Goal: Understand process/instructions

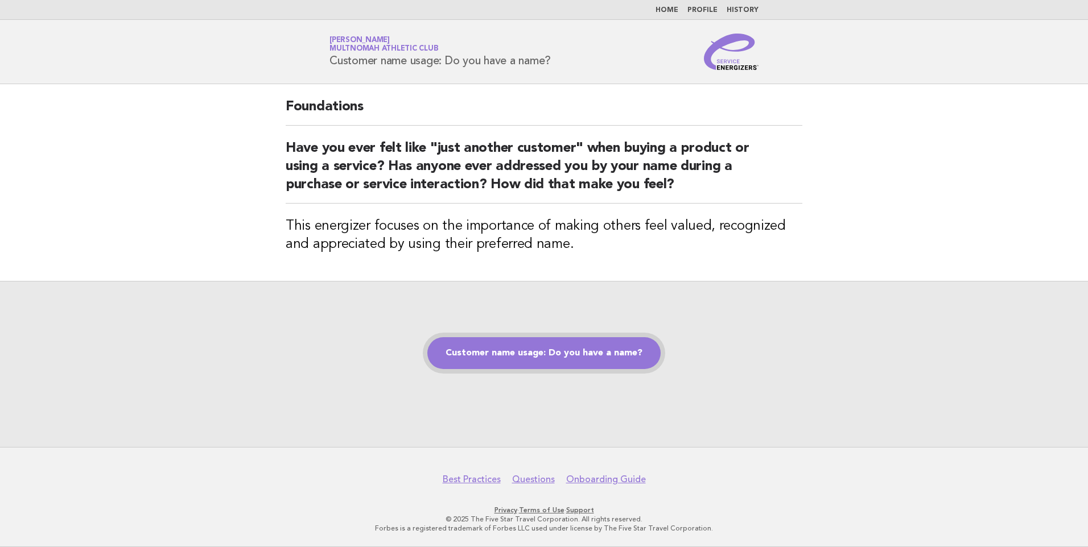
click at [577, 359] on link "Customer name usage: Do you have a name?" at bounding box center [543, 353] width 233 height 32
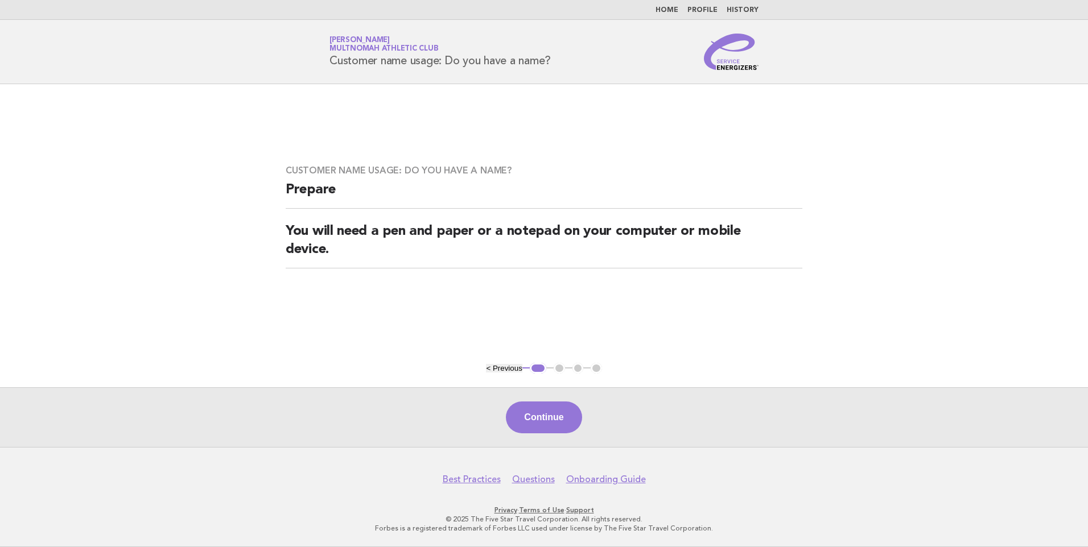
click at [581, 356] on main "Customer name usage: Do you have a name? Prepare You will need a pen and paper …" at bounding box center [544, 265] width 1088 height 363
click at [557, 414] on button "Continue" at bounding box center [544, 418] width 76 height 32
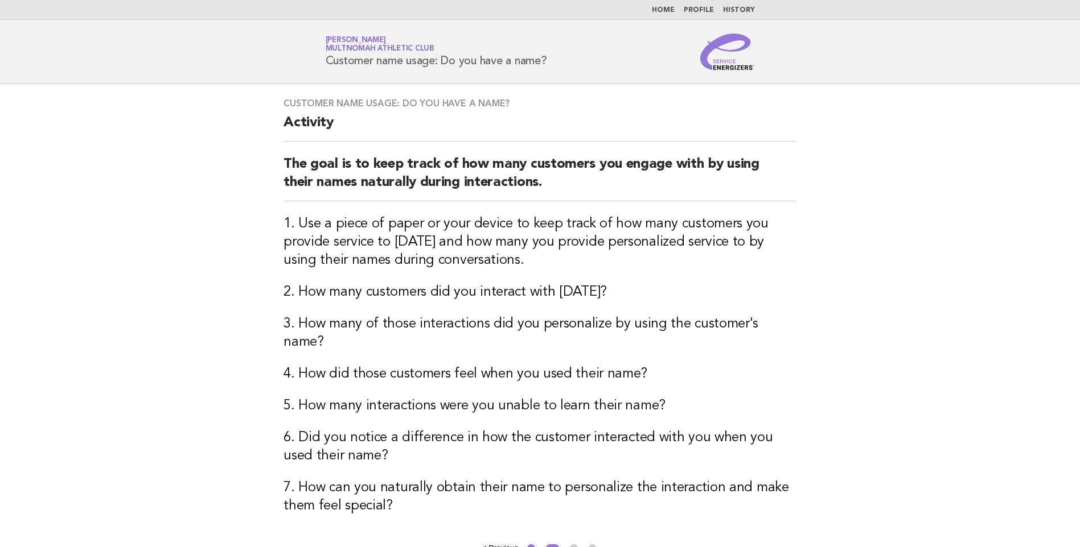
scroll to position [162, 0]
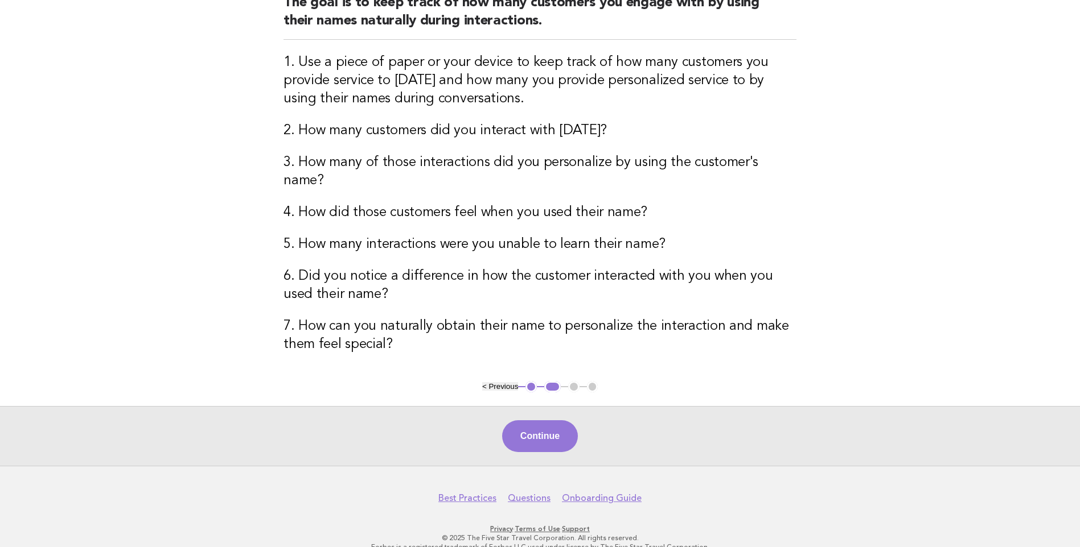
click at [554, 422] on button "Continue" at bounding box center [540, 437] width 76 height 32
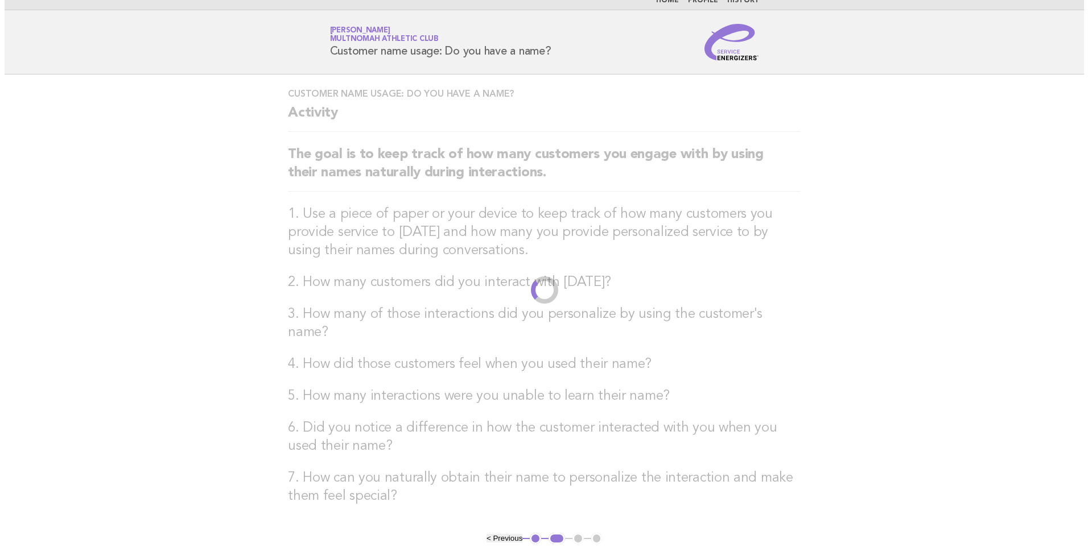
scroll to position [0, 0]
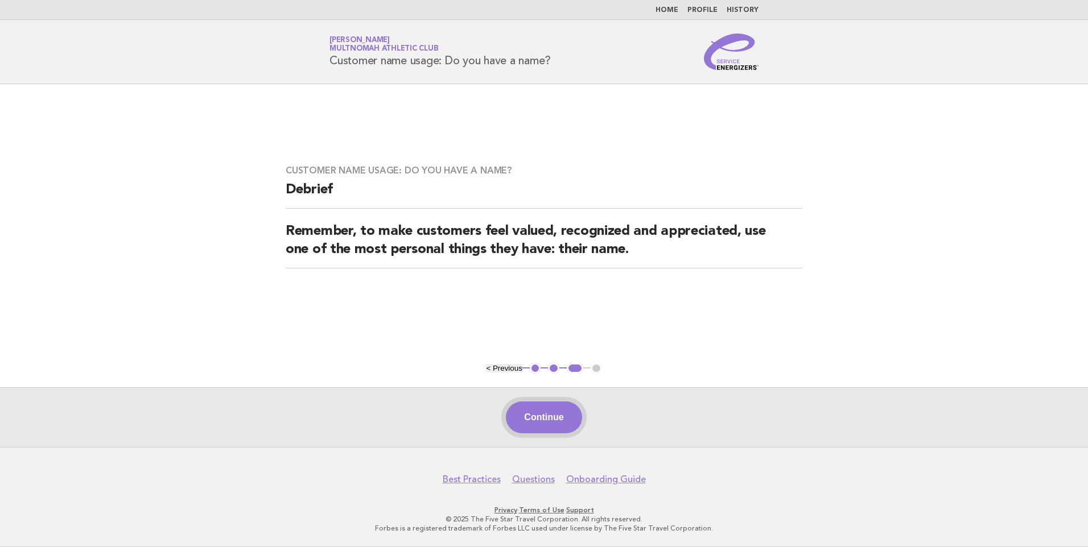
click at [554, 416] on button "Continue" at bounding box center [544, 418] width 76 height 32
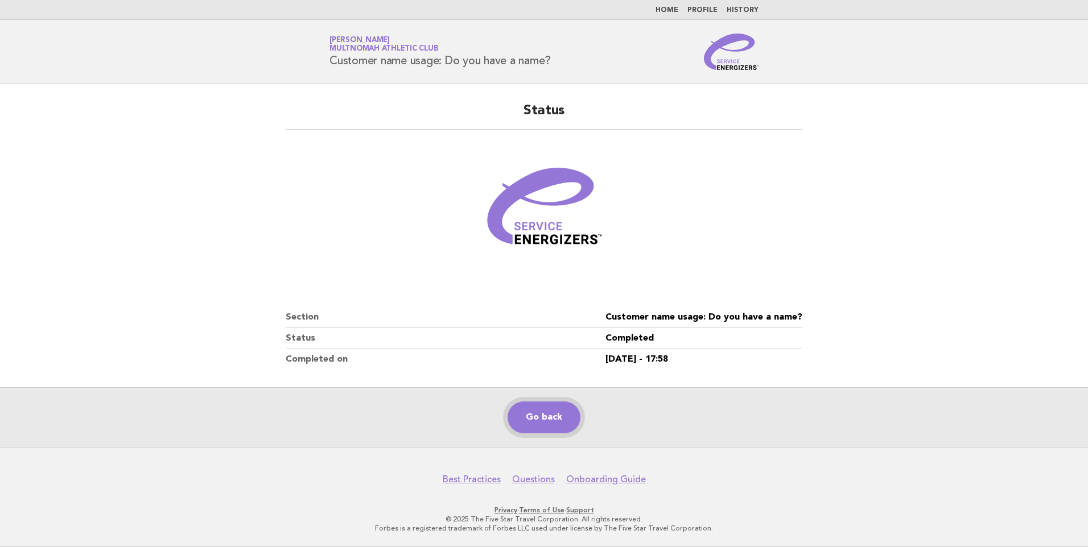
click at [555, 417] on link "Go back" at bounding box center [544, 418] width 73 height 32
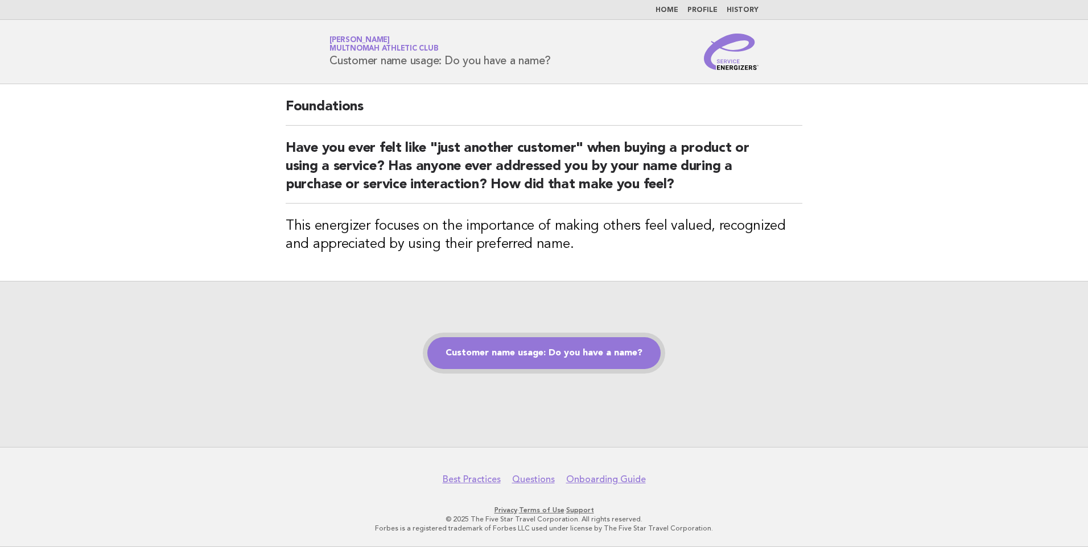
click at [555, 356] on link "Customer name usage: Do you have a name?" at bounding box center [543, 353] width 233 height 32
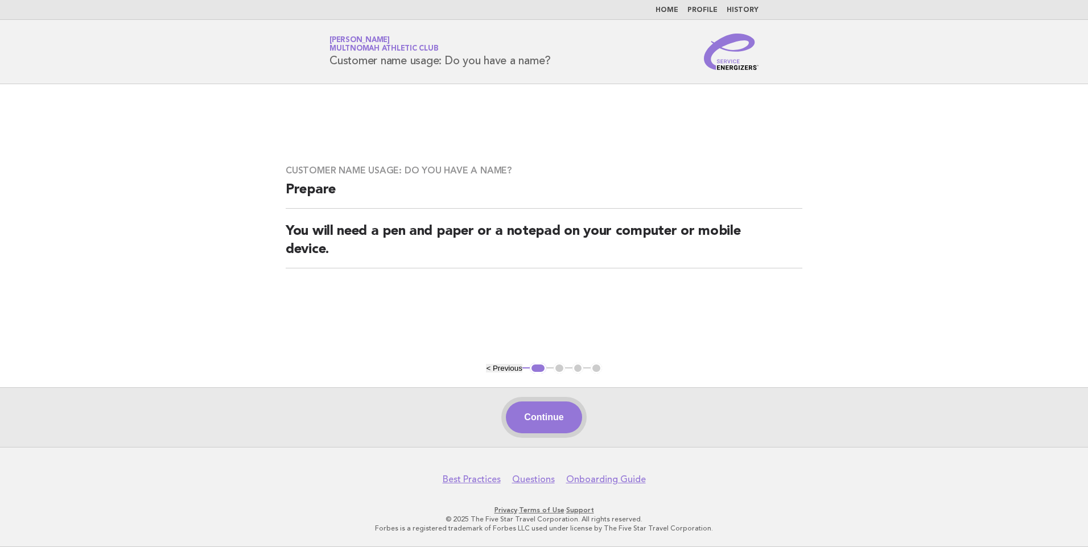
click at [563, 409] on button "Continue" at bounding box center [544, 418] width 76 height 32
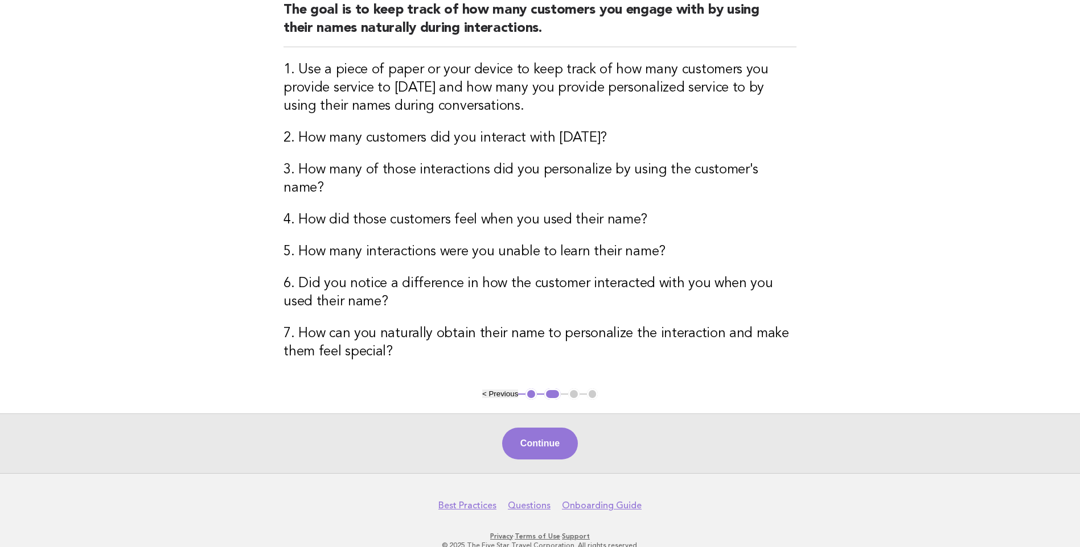
scroll to position [162, 0]
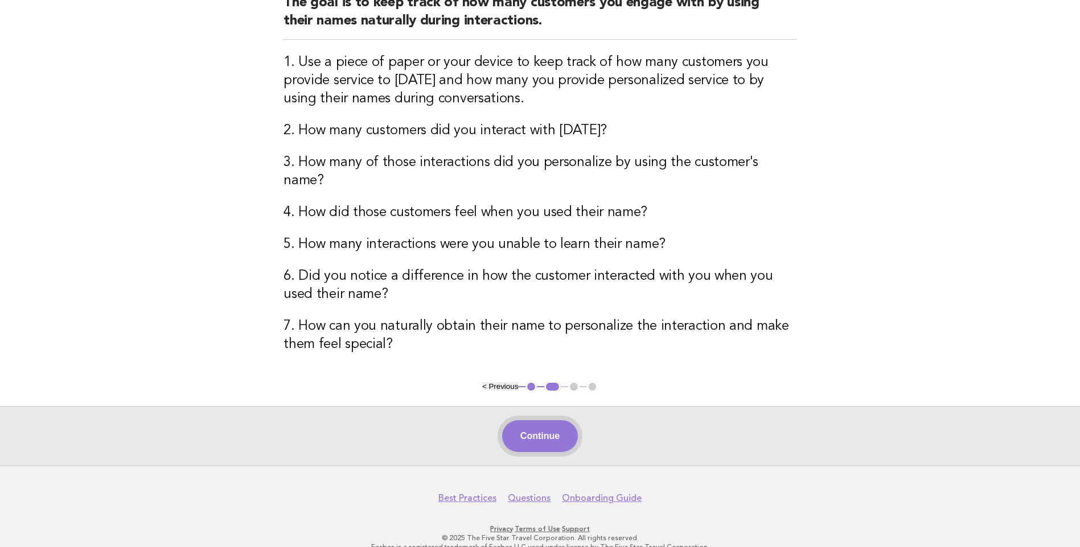
click at [555, 422] on button "Continue" at bounding box center [540, 437] width 76 height 32
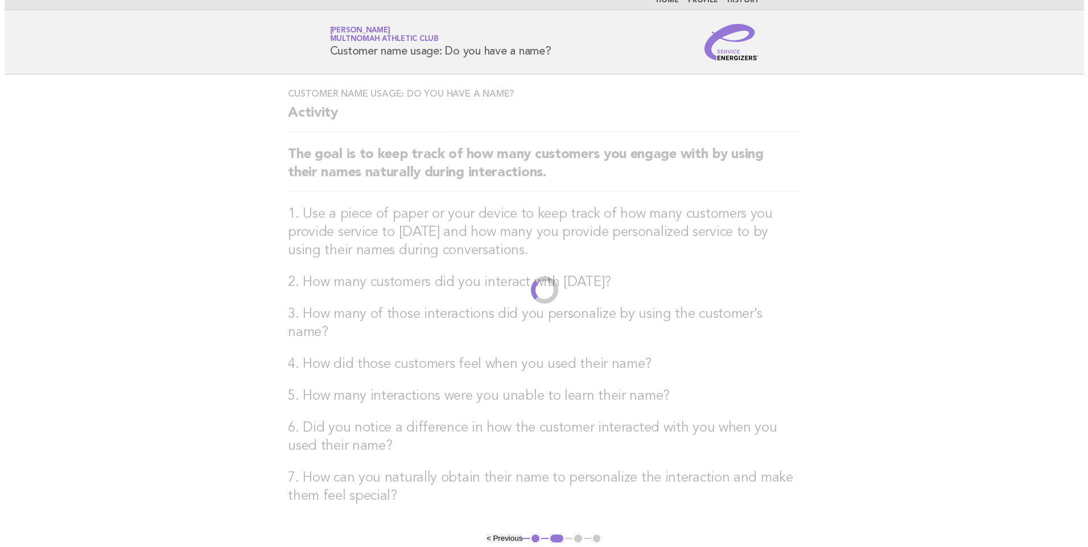
scroll to position [0, 0]
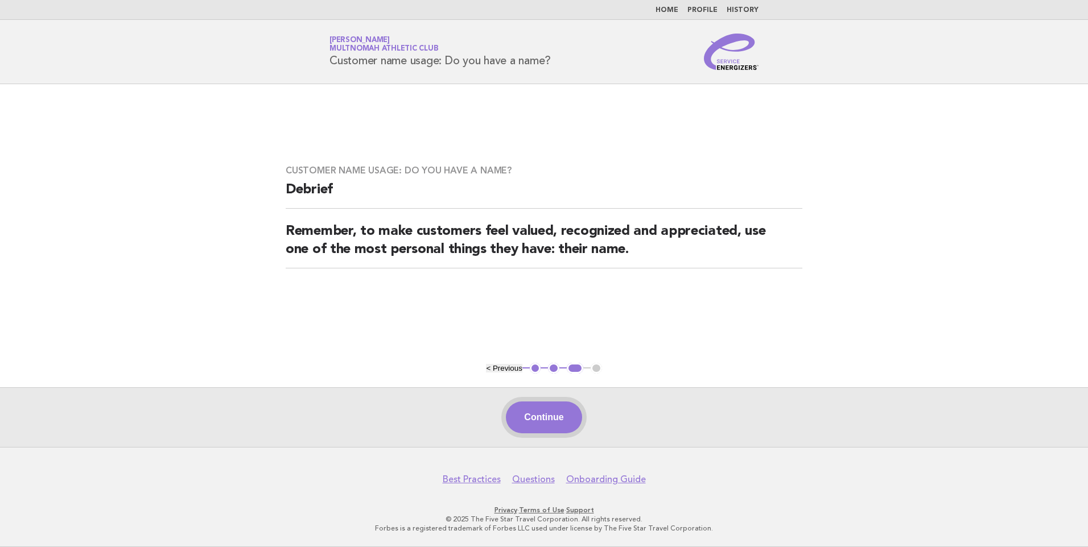
click at [556, 415] on button "Continue" at bounding box center [544, 418] width 76 height 32
